Goal: Task Accomplishment & Management: Manage account settings

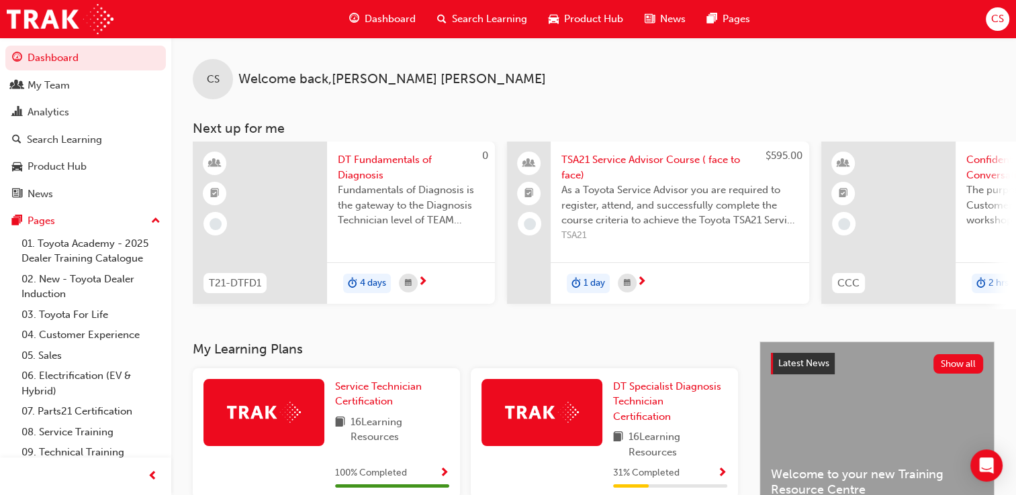
click at [992, 21] on span "CS" at bounding box center [997, 18] width 13 height 15
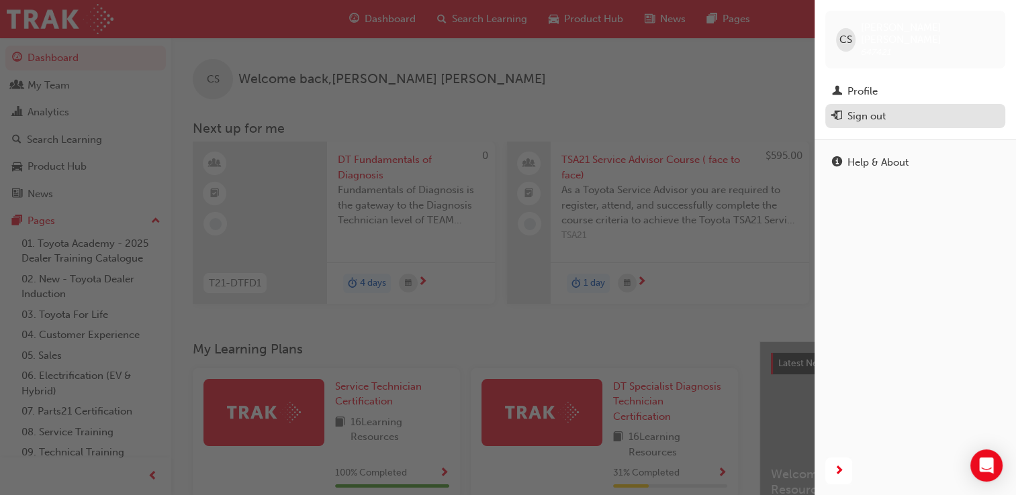
click at [877, 109] on div "Sign out" at bounding box center [866, 116] width 38 height 15
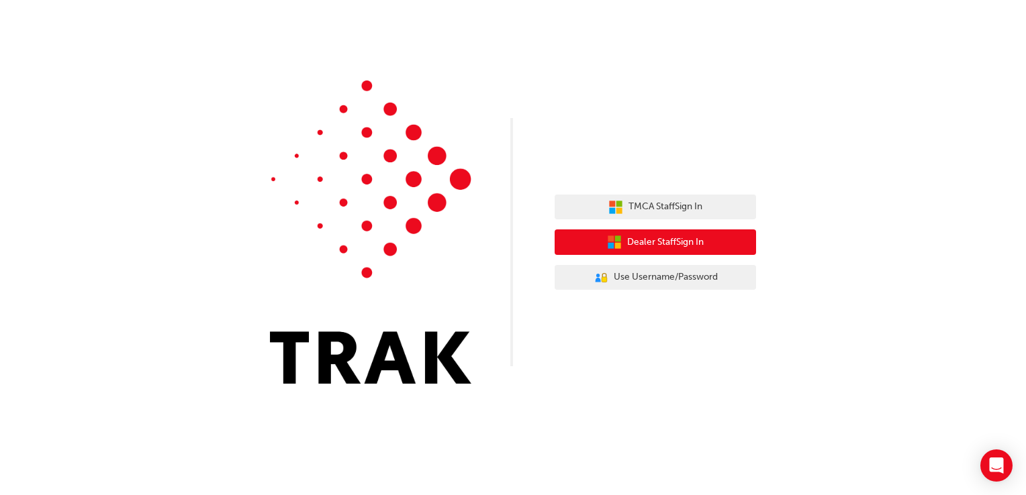
click at [663, 241] on span "Dealer Staff Sign In" at bounding box center [665, 242] width 77 height 15
